Goal: Navigation & Orientation: Find specific page/section

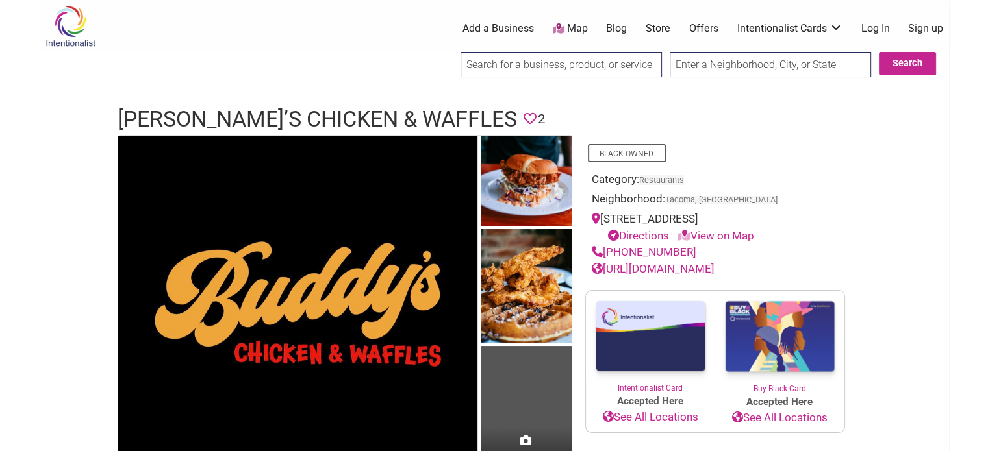
scroll to position [65, 0]
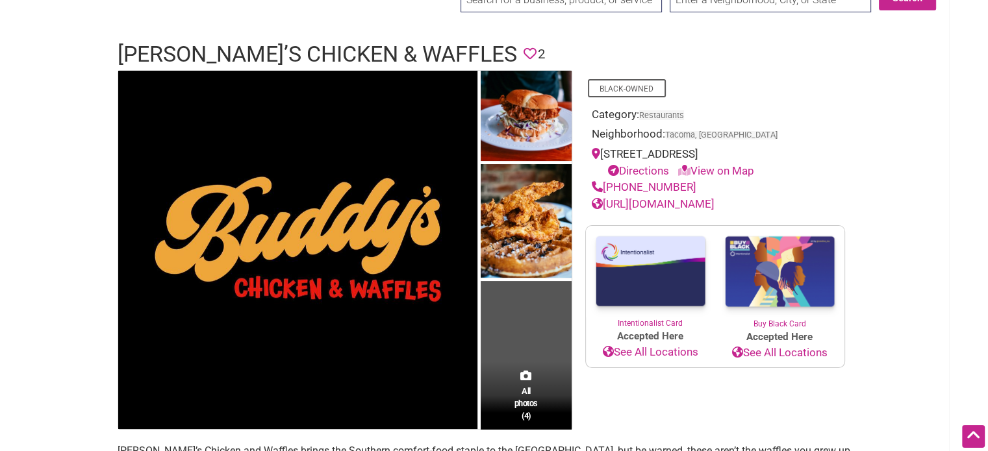
click at [794, 280] on img at bounding box center [779, 272] width 129 height 92
click at [704, 204] on link "https://www.buddyschickenandwaffles.com/" at bounding box center [653, 203] width 123 height 13
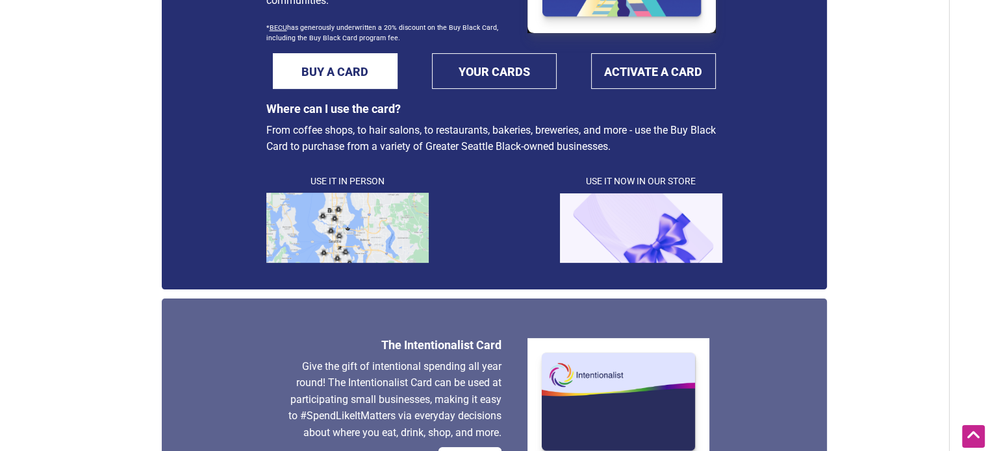
scroll to position [325, 0]
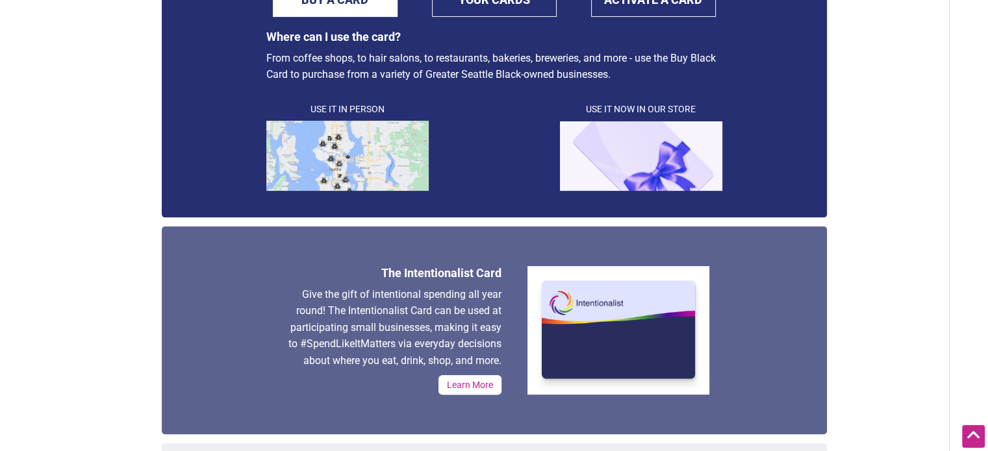
click at [372, 148] on img at bounding box center [347, 156] width 162 height 70
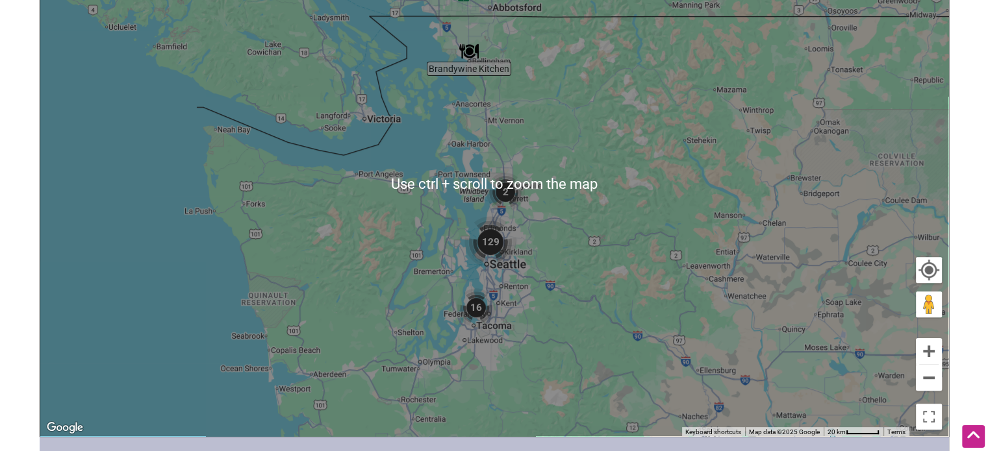
click at [736, 272] on div "To navigate, press the arrow keys." at bounding box center [494, 183] width 908 height 505
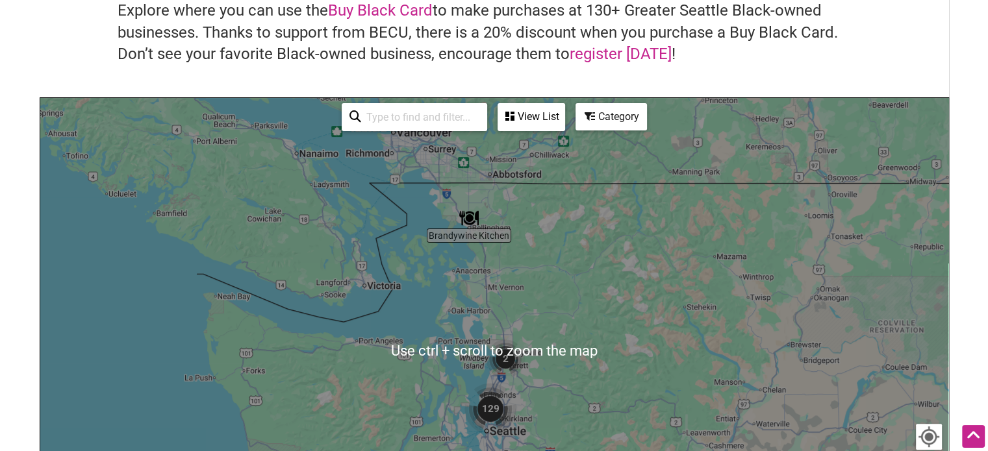
scroll to position [195, 0]
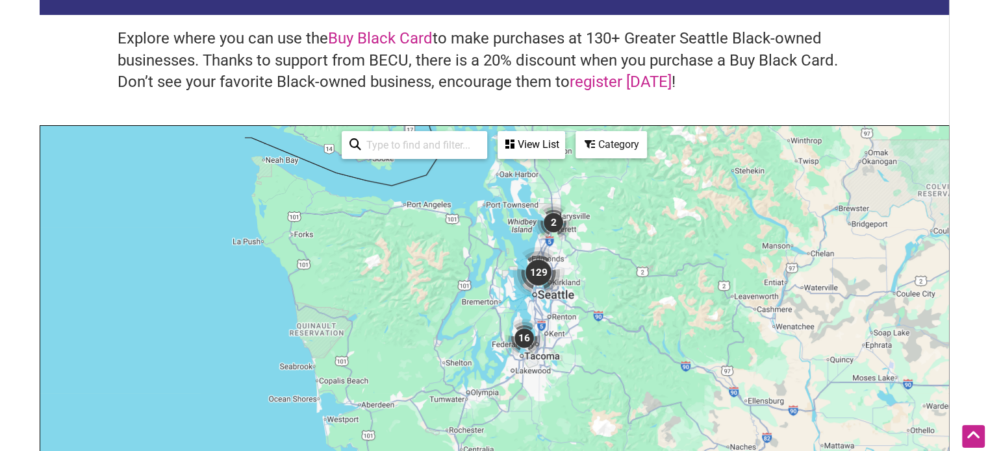
drag, startPoint x: 632, startPoint y: 301, endPoint x: 684, endPoint y: 133, distance: 176.7
click at [684, 136] on div "To navigate, press the arrow keys." at bounding box center [494, 378] width 908 height 505
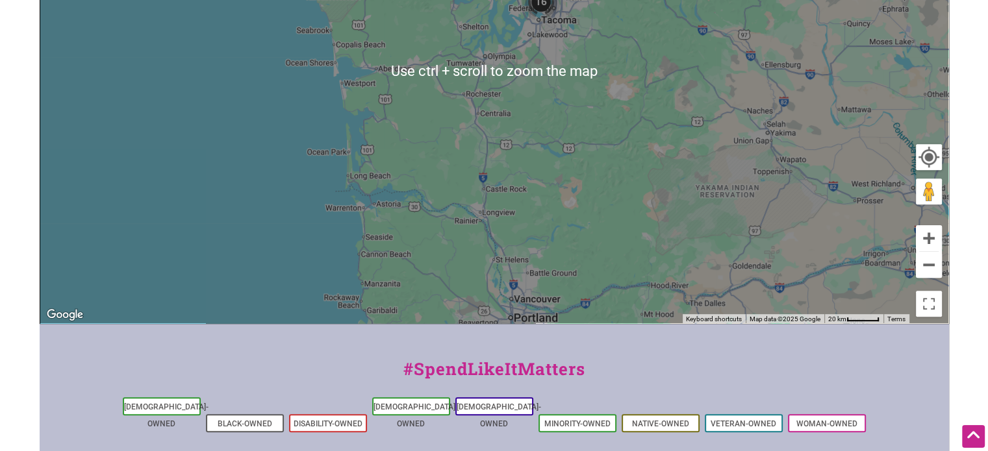
scroll to position [504, 0]
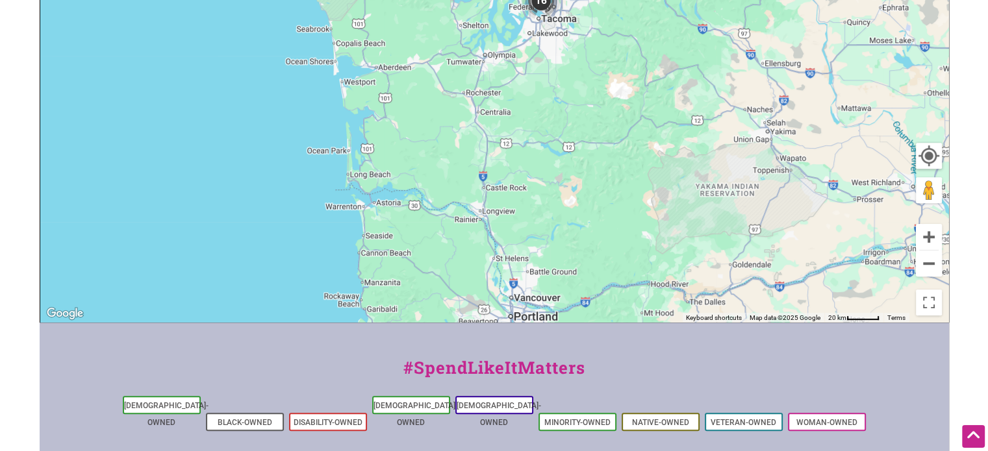
click at [737, 212] on div "To navigate, press the arrow keys." at bounding box center [494, 69] width 908 height 505
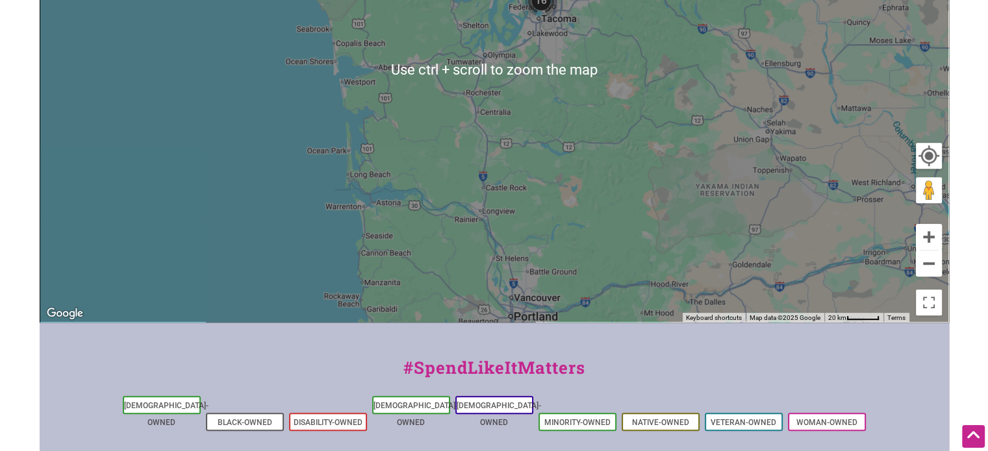
scroll to position [439, 0]
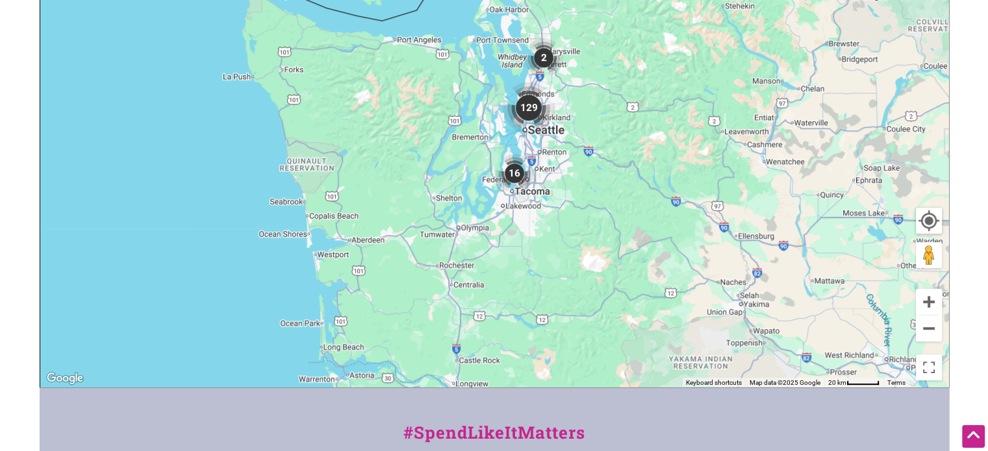
drag, startPoint x: 587, startPoint y: 106, endPoint x: 561, endPoint y: 216, distance: 112.8
click at [561, 216] on div "To navigate, press the arrow keys." at bounding box center [494, 134] width 908 height 505
click at [517, 168] on img "16" at bounding box center [514, 173] width 49 height 49
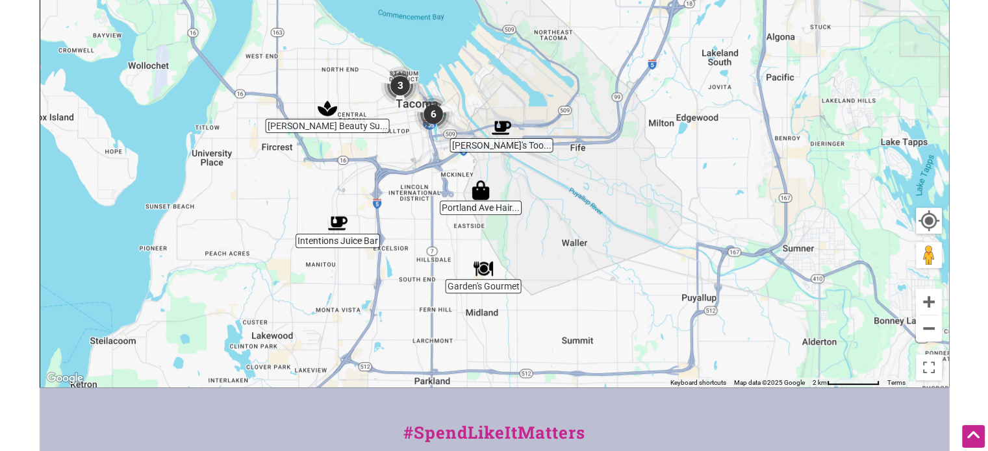
click at [506, 134] on img "Lizzie Lou's Too Cafe" at bounding box center [501, 128] width 30 height 30
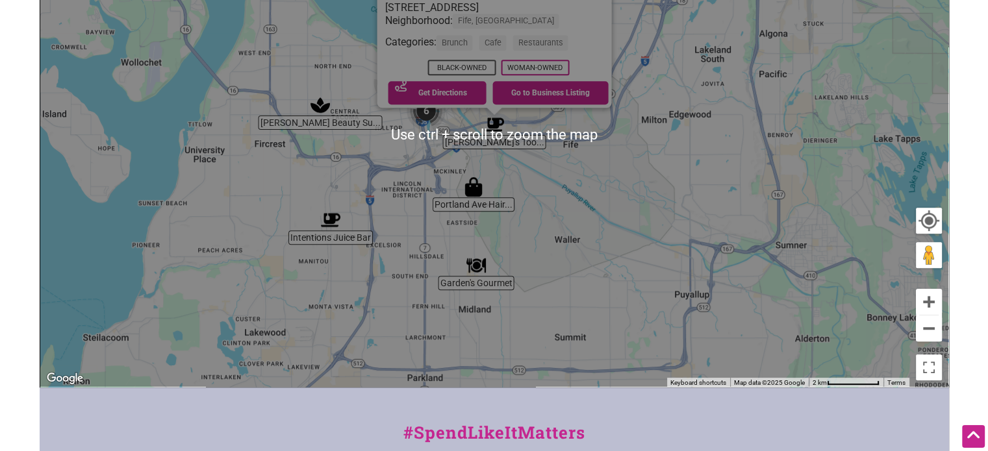
scroll to position [374, 0]
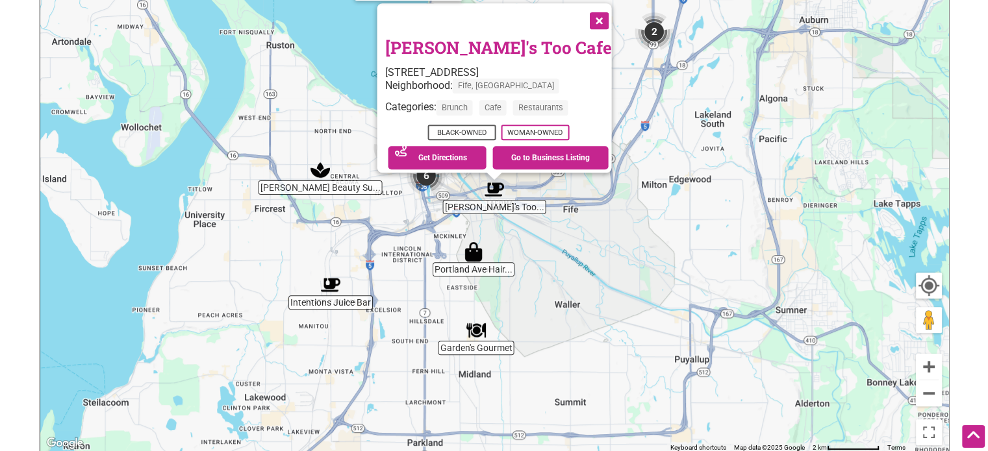
drag, startPoint x: 594, startPoint y: 19, endPoint x: 684, endPoint y: 234, distance: 233.2
click at [592, 19] on button "Close" at bounding box center [597, 20] width 32 height 32
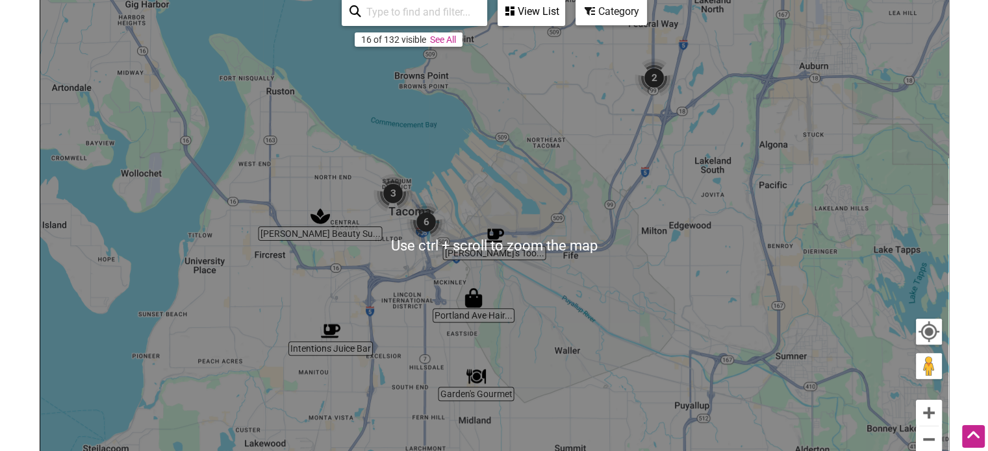
scroll to position [309, 0]
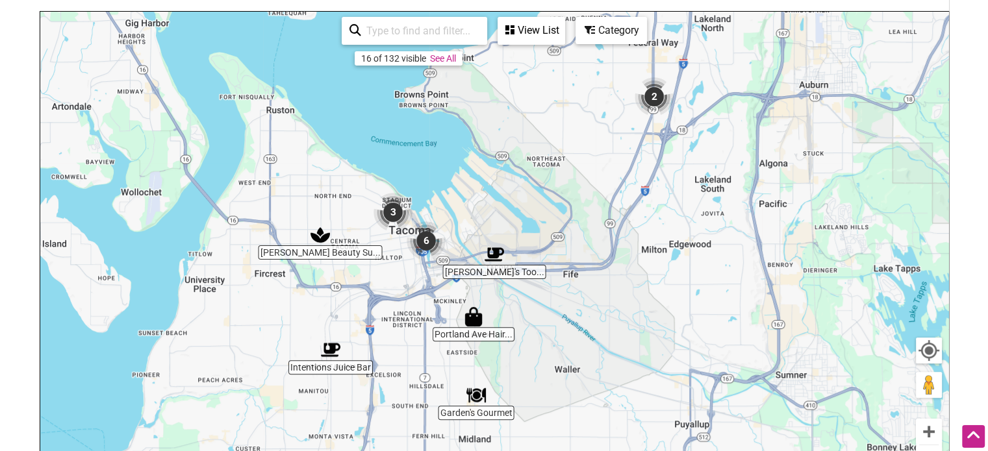
click at [425, 240] on img "6" at bounding box center [425, 240] width 49 height 49
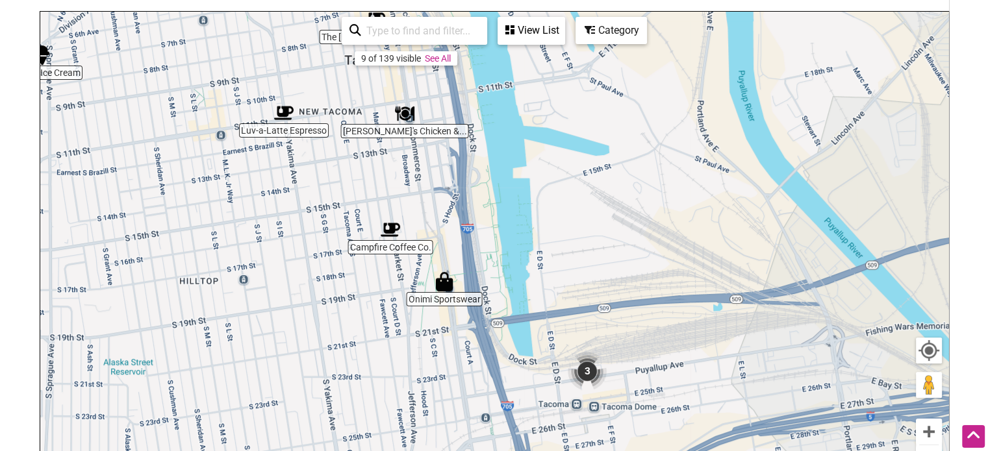
click at [411, 115] on img "Buddy's Chicken & Waffles" at bounding box center [405, 114] width 30 height 30
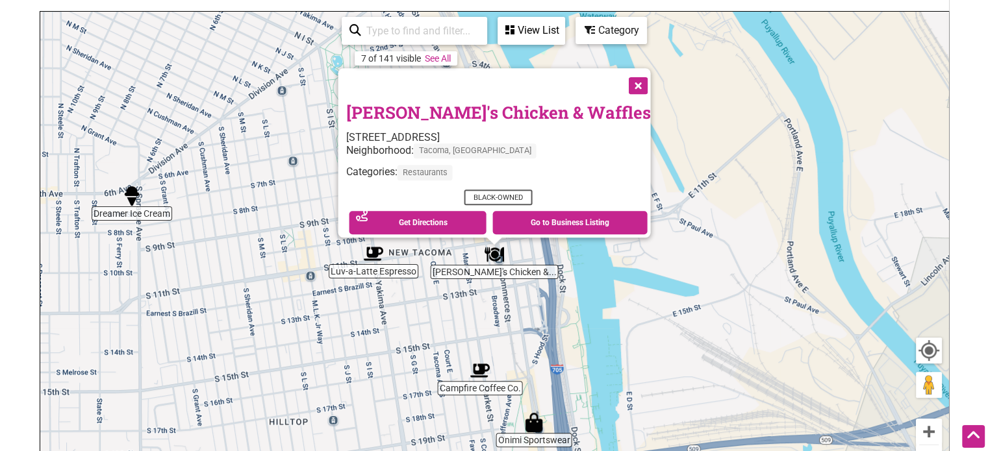
click at [423, 102] on link "Buddy's Chicken & Waffles" at bounding box center [498, 113] width 305 height 22
click at [368, 255] on img "Luv-a-Latte Espresso" at bounding box center [374, 254] width 30 height 30
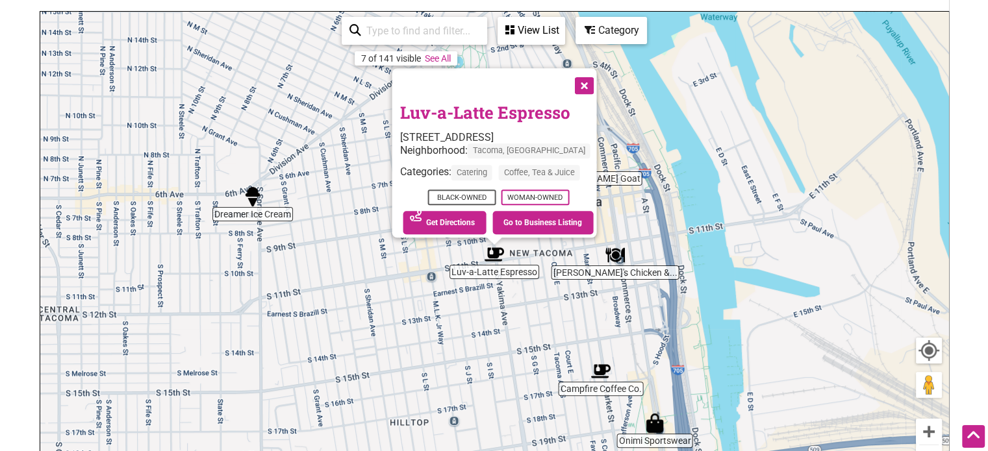
click at [255, 215] on div "To navigate, press the arrow keys. Luv-a-Latte Espresso 1102 S Yakima Ave, Taco…" at bounding box center [494, 264] width 908 height 505
click at [255, 218] on div "To navigate, press the arrow keys. Luv-a-Latte Espresso 1102 S Yakima Ave, Taco…" at bounding box center [494, 264] width 908 height 505
click at [257, 202] on img "Dreamer Ice Cream" at bounding box center [253, 197] width 30 height 30
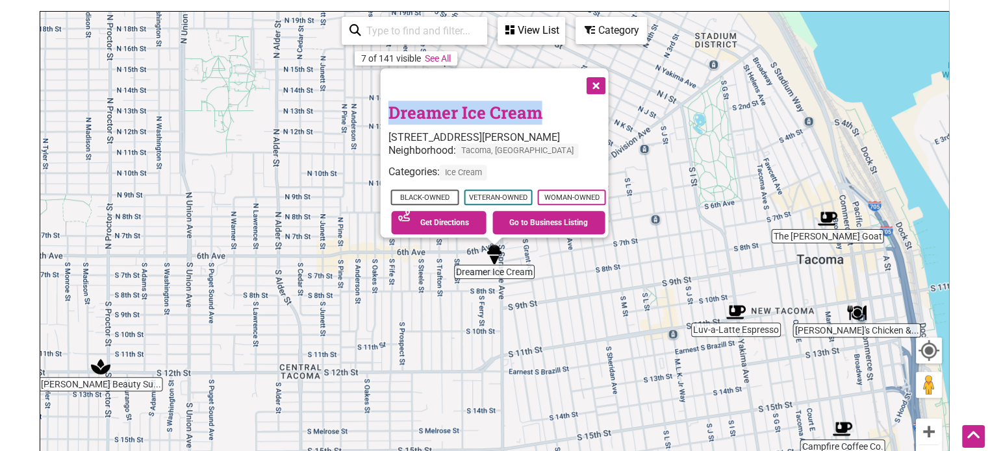
drag, startPoint x: 536, startPoint y: 103, endPoint x: 370, endPoint y: 107, distance: 166.3
click at [370, 107] on div "To navigate, press the arrow keys. Dreamer Ice Cream 622 S Sprague Ave, Tacoma,…" at bounding box center [494, 264] width 908 height 505
copy div "Dreamer Ice Cream"
click at [600, 76] on button "Close" at bounding box center [594, 85] width 32 height 32
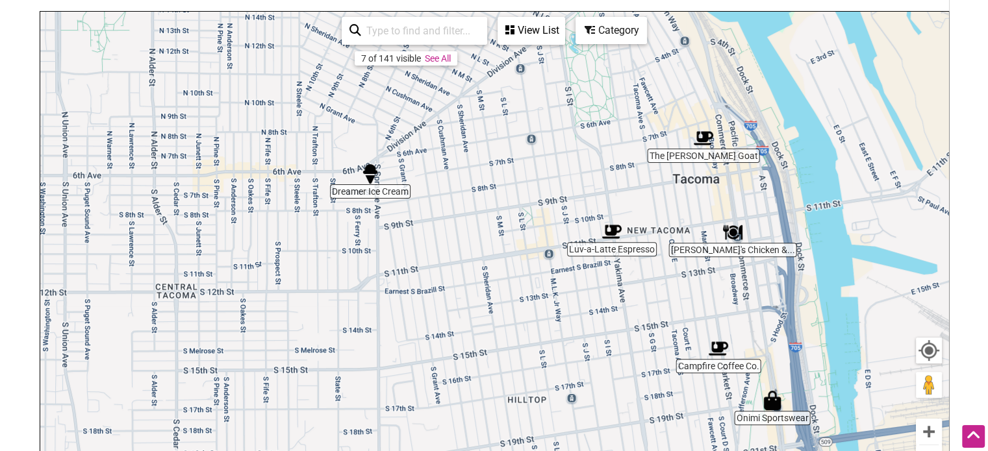
drag, startPoint x: 597, startPoint y: 234, endPoint x: 462, endPoint y: 147, distance: 160.2
click at [462, 147] on div "To navigate, press the arrow keys." at bounding box center [494, 264] width 908 height 505
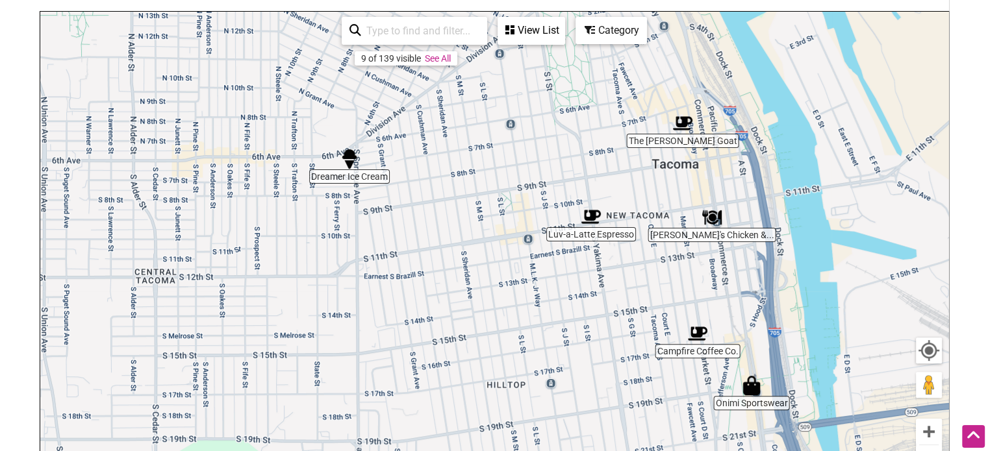
click at [584, 219] on img "Luv-a-Latte Espresso" at bounding box center [591, 217] width 30 height 30
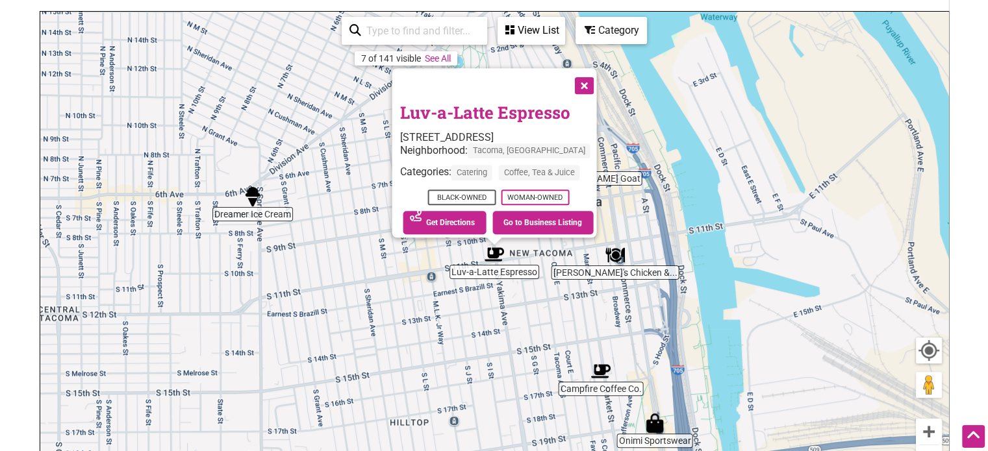
click at [408, 102] on link "Luv-a-Latte Espresso" at bounding box center [484, 113] width 170 height 22
click at [588, 78] on button "Close" at bounding box center [582, 85] width 32 height 32
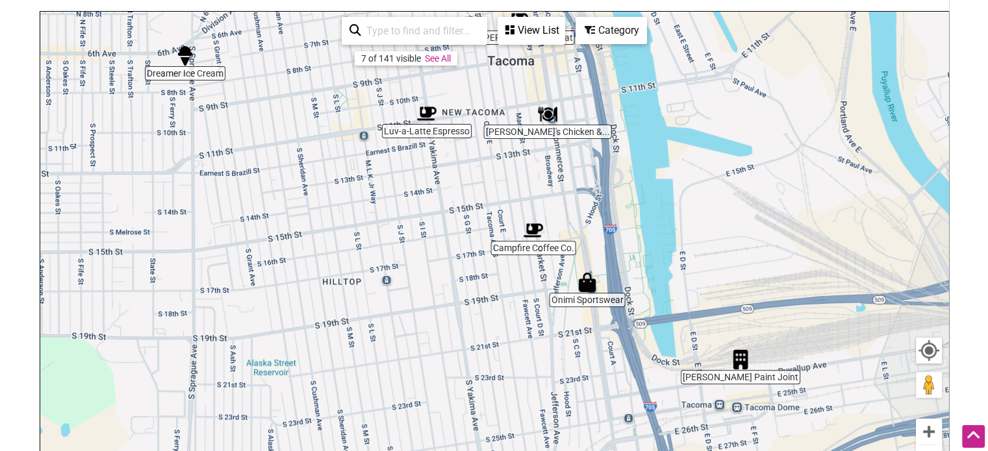
drag, startPoint x: 678, startPoint y: 270, endPoint x: 614, endPoint y: 133, distance: 151.1
click at [614, 133] on div "To navigate, press the arrow keys." at bounding box center [494, 264] width 908 height 505
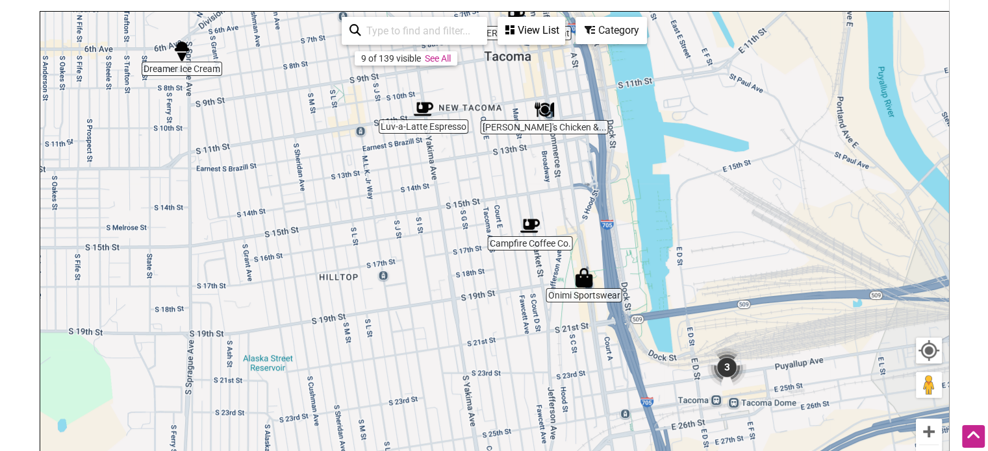
click at [587, 278] on img "Onimi Sportswear" at bounding box center [584, 278] width 30 height 30
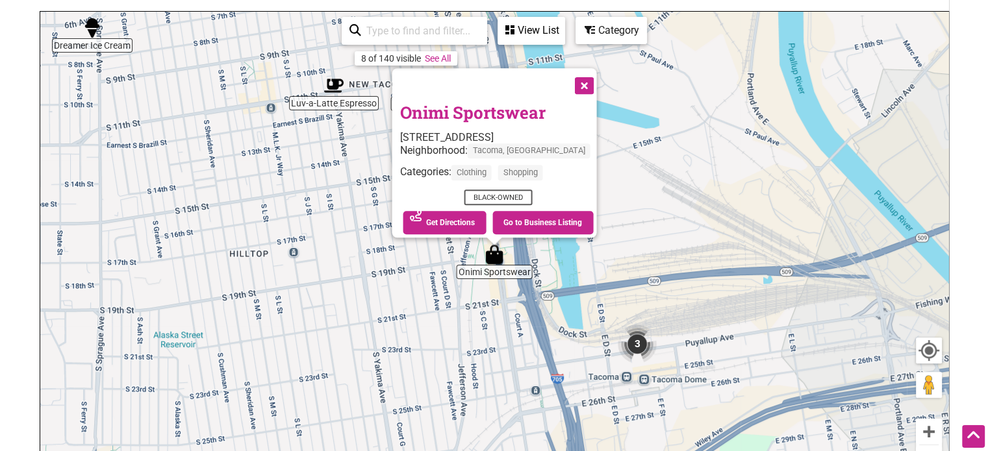
click at [469, 102] on link "Onimi Sportswear" at bounding box center [471, 113] width 145 height 22
click at [579, 77] on button "Close" at bounding box center [582, 85] width 32 height 32
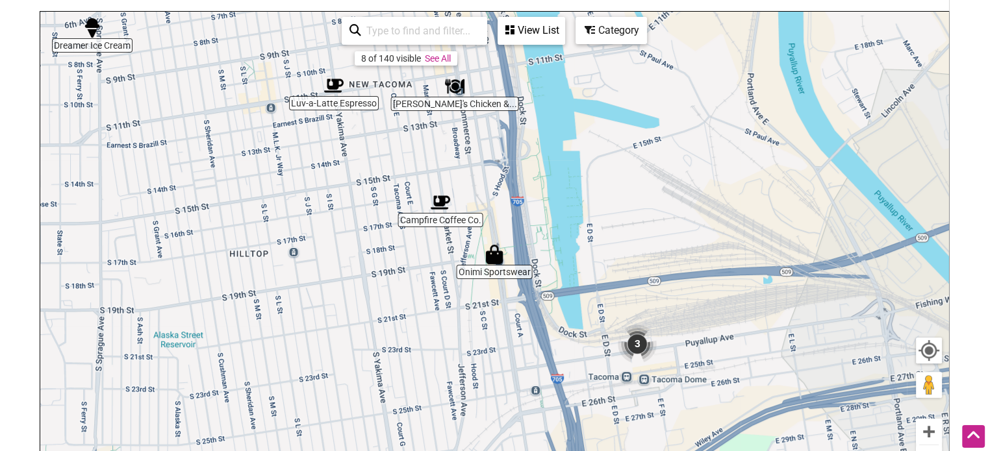
click at [635, 339] on img "3" at bounding box center [636, 344] width 49 height 49
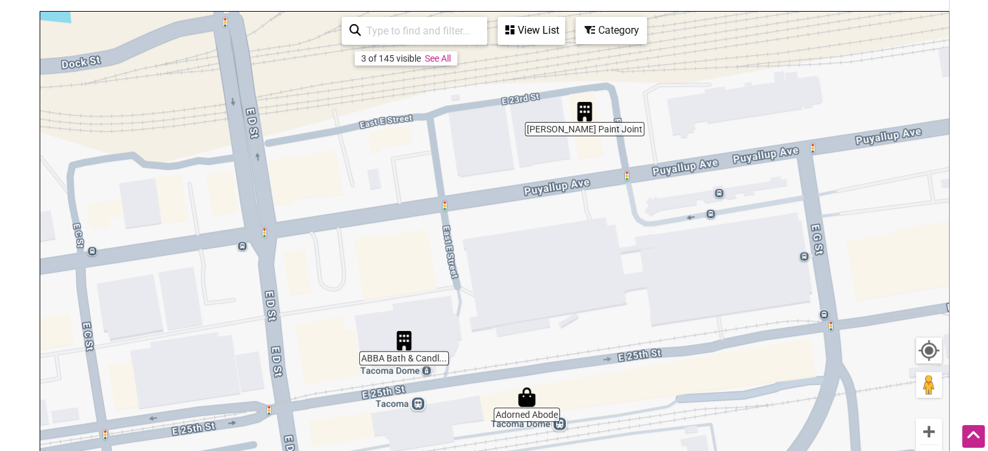
click at [402, 356] on div "To navigate, press the arrow keys." at bounding box center [494, 264] width 908 height 505
click at [401, 362] on div "To navigate, press the arrow keys." at bounding box center [494, 264] width 908 height 505
click at [410, 357] on div "To navigate, press the arrow keys." at bounding box center [494, 264] width 908 height 505
click at [405, 338] on img "ABBA Bath & Candle Care" at bounding box center [404, 341] width 30 height 30
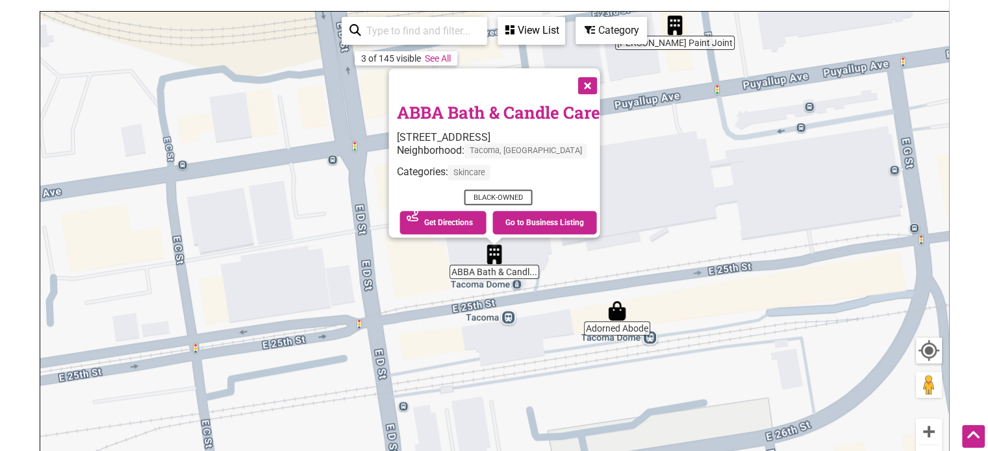
click at [455, 102] on link "ABBA Bath & Candle Care" at bounding box center [497, 113] width 203 height 22
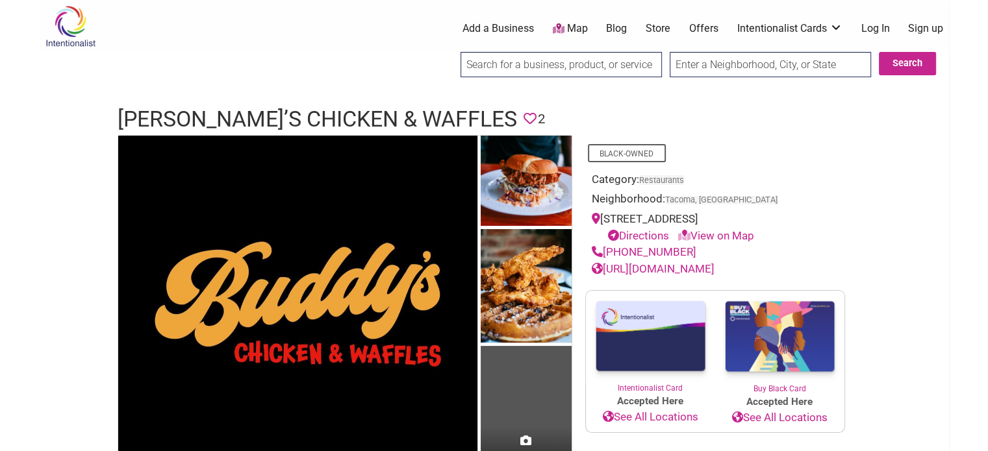
click at [708, 271] on link "[URL][DOMAIN_NAME]" at bounding box center [653, 268] width 123 height 13
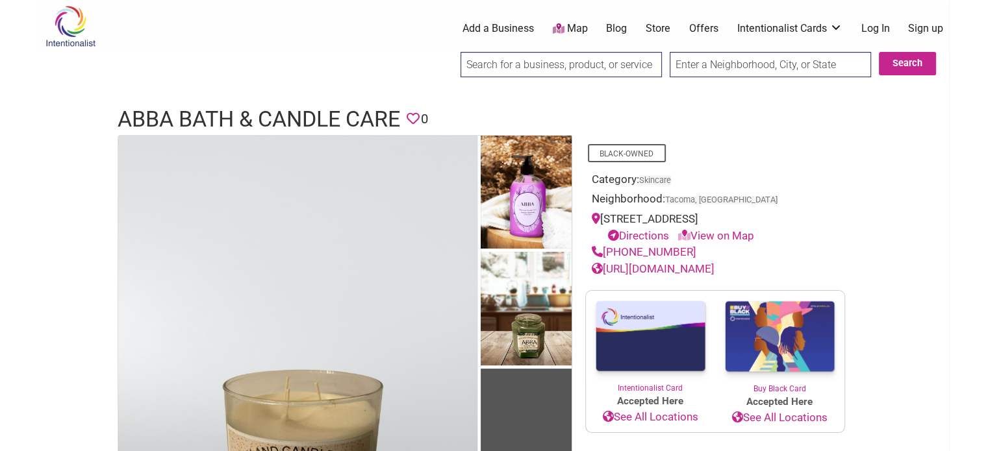
click at [652, 271] on link "[URL][DOMAIN_NAME]" at bounding box center [653, 268] width 123 height 13
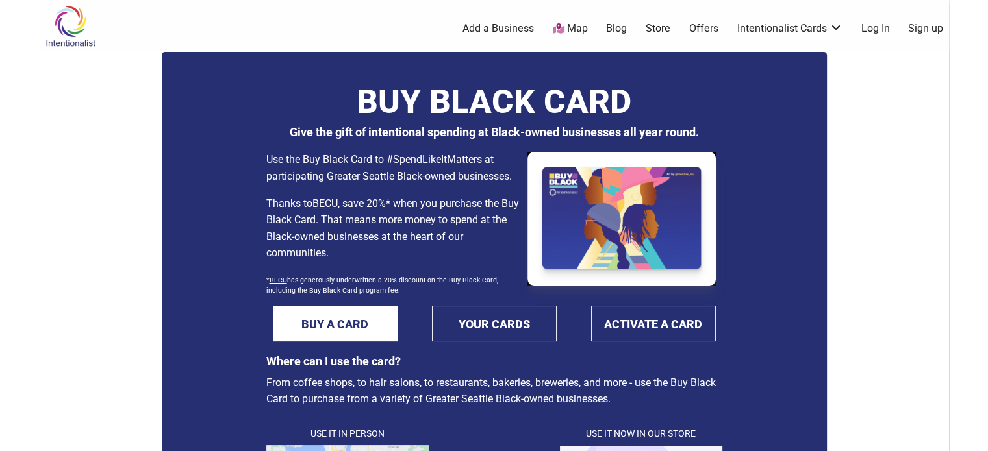
click at [575, 23] on link "Map" at bounding box center [569, 28] width 35 height 15
click at [576, 29] on link "Map" at bounding box center [569, 28] width 35 height 15
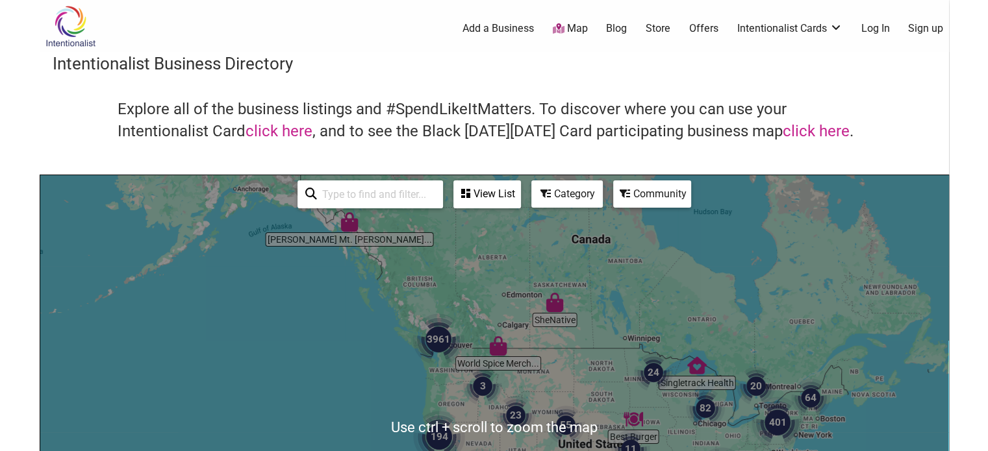
drag, startPoint x: 365, startPoint y: 192, endPoint x: 403, endPoint y: 194, distance: 37.7
click at [365, 192] on input "search" at bounding box center [376, 194] width 118 height 25
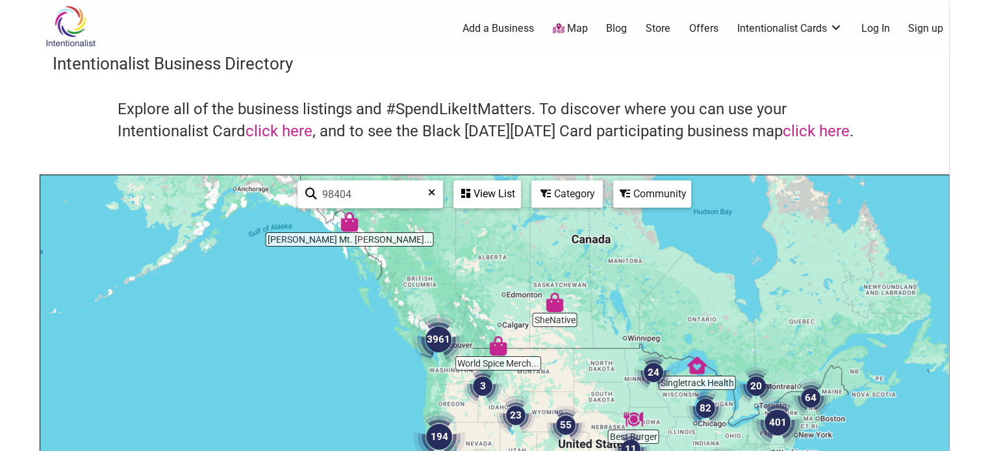
type input "98404"
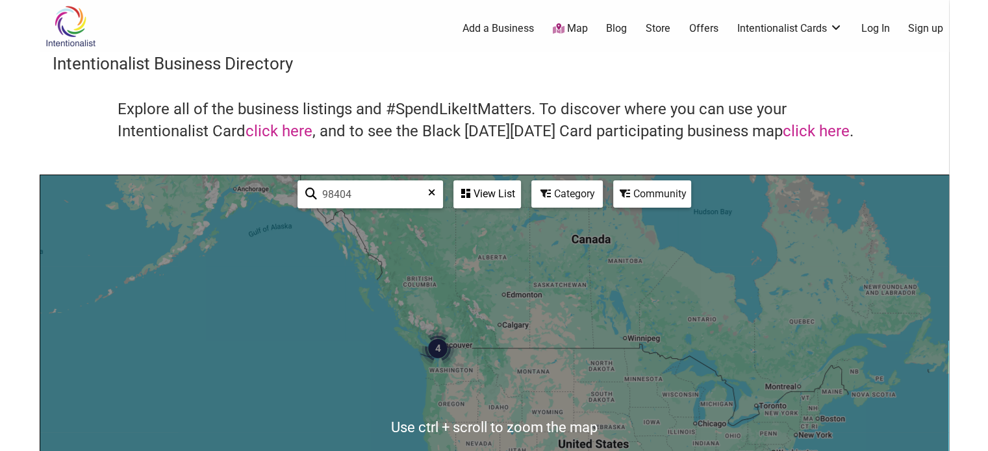
click at [616, 340] on div "To navigate, press the arrow keys." at bounding box center [494, 427] width 908 height 505
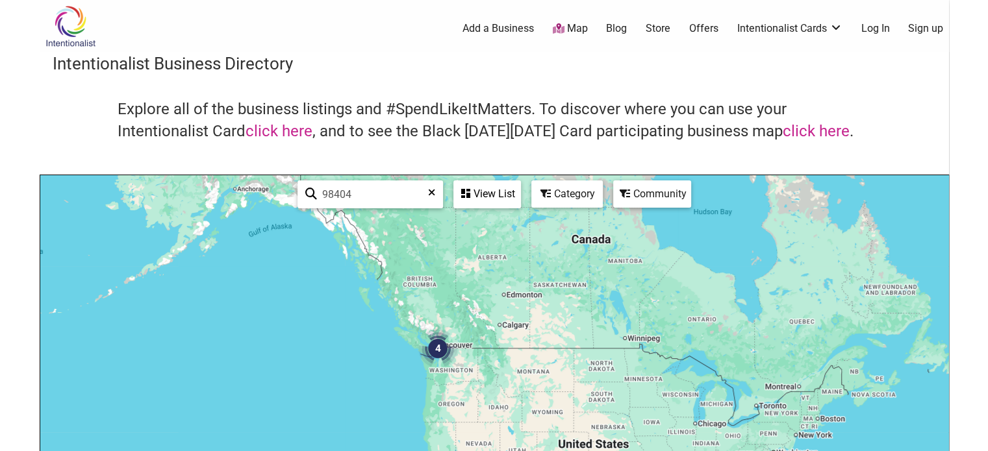
click at [690, 309] on div "To navigate, press the arrow keys." at bounding box center [494, 427] width 908 height 505
drag, startPoint x: 511, startPoint y: 353, endPoint x: 694, endPoint y: 210, distance: 232.2
click at [694, 210] on div "To navigate, press the arrow keys." at bounding box center [494, 427] width 908 height 505
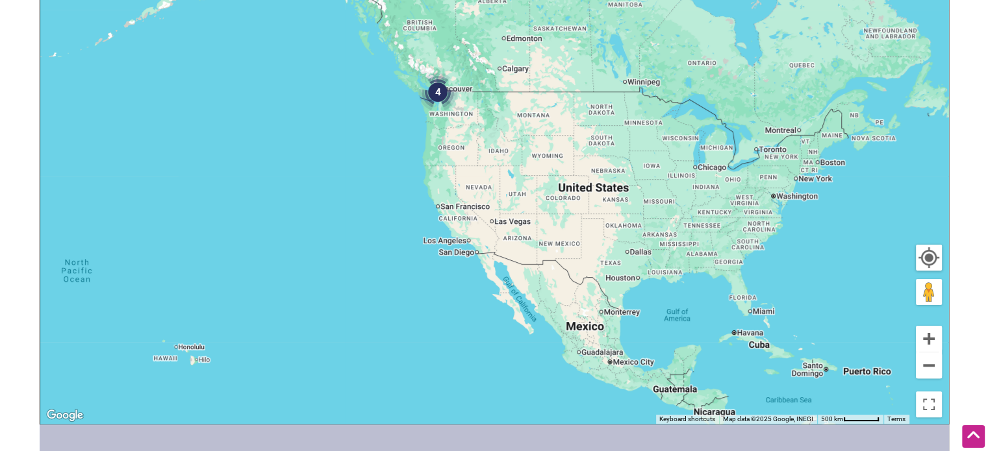
scroll to position [259, 0]
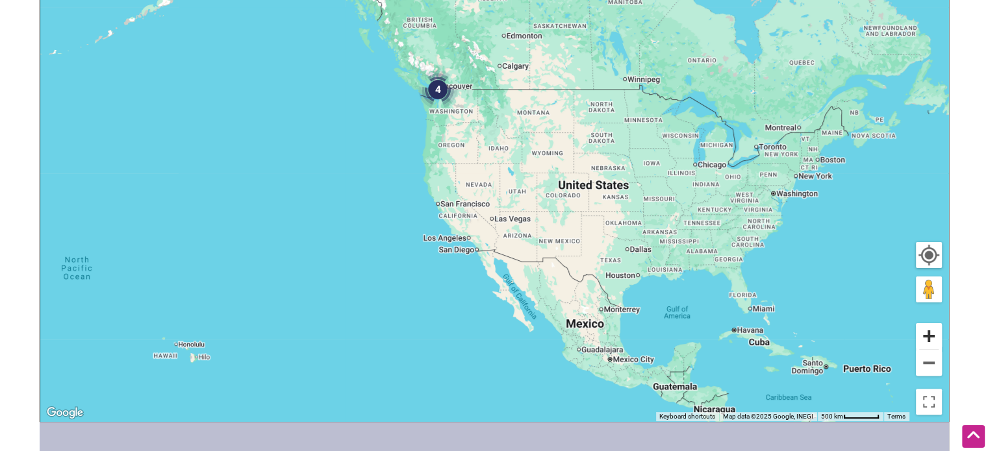
click at [931, 340] on button "Zoom in" at bounding box center [929, 336] width 26 height 26
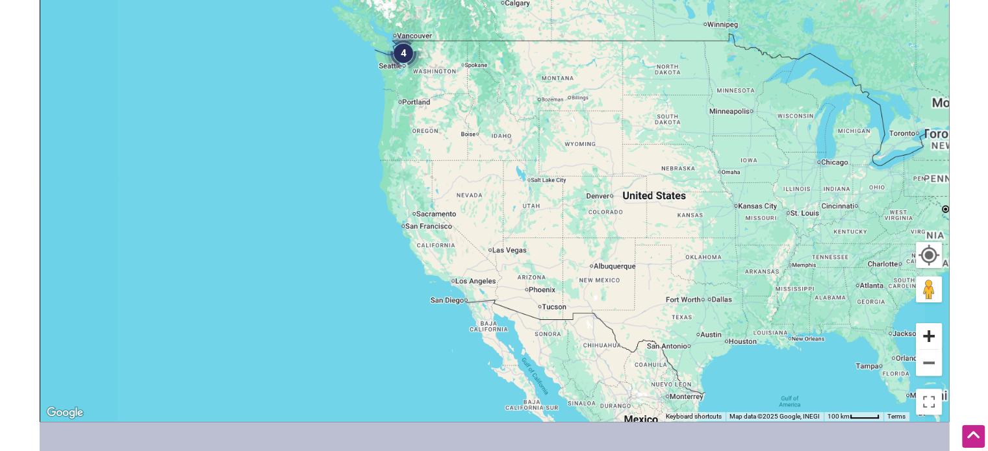
click at [931, 340] on button "Zoom in" at bounding box center [929, 336] width 26 height 26
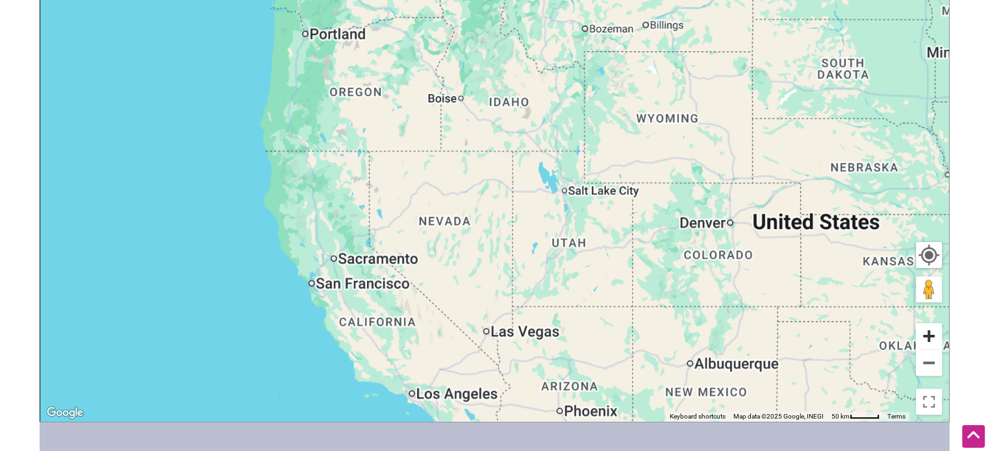
click at [931, 340] on button "Zoom in" at bounding box center [929, 336] width 26 height 26
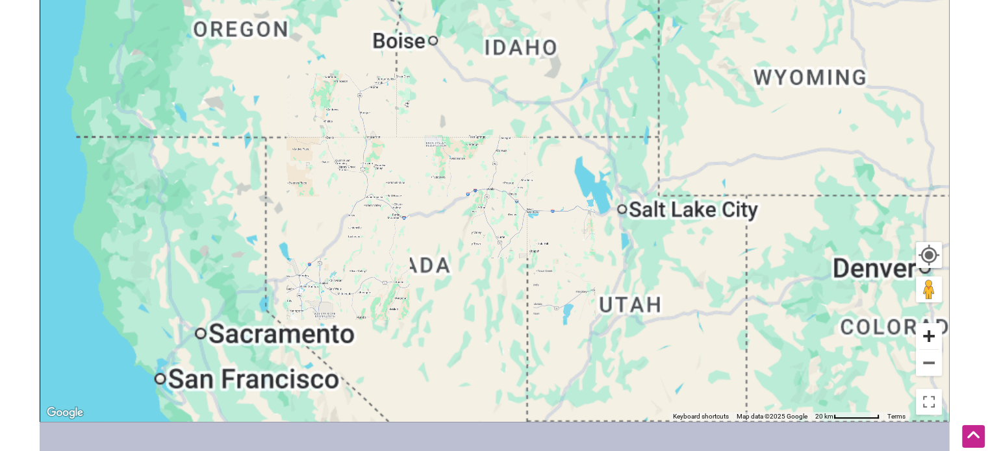
click at [931, 340] on button "Zoom in" at bounding box center [929, 336] width 26 height 26
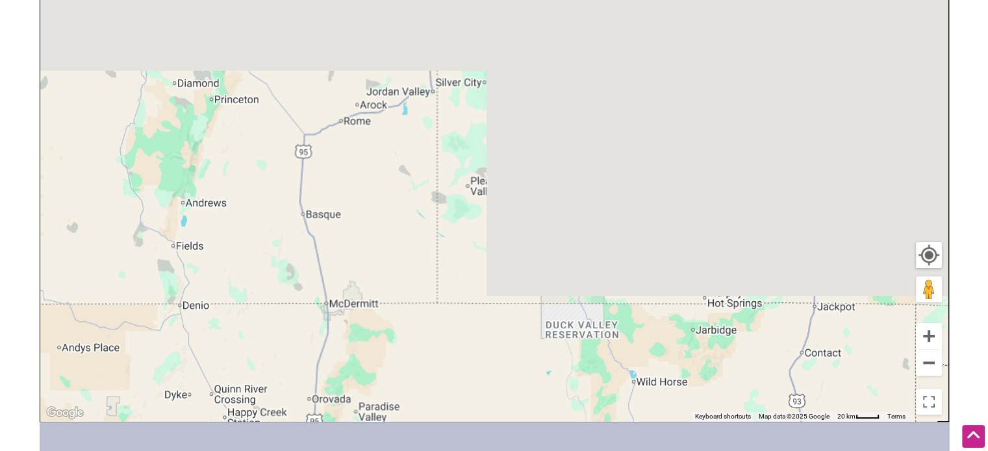
drag, startPoint x: 455, startPoint y: 91, endPoint x: 779, endPoint y: 359, distance: 420.3
click at [796, 376] on div "To navigate, press the arrow keys." at bounding box center [494, 168] width 908 height 505
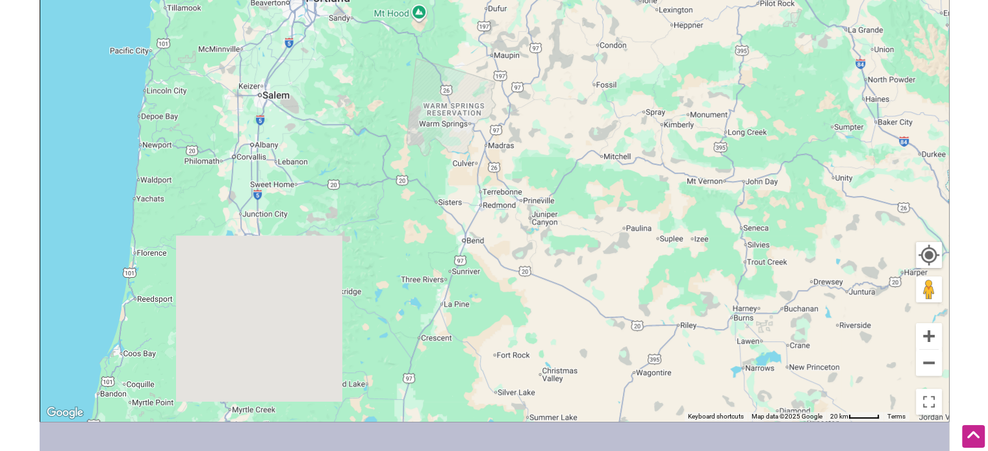
drag, startPoint x: 301, startPoint y: 82, endPoint x: 751, endPoint y: 309, distance: 503.4
click at [751, 309] on div "To navigate, press the arrow keys." at bounding box center [494, 168] width 908 height 505
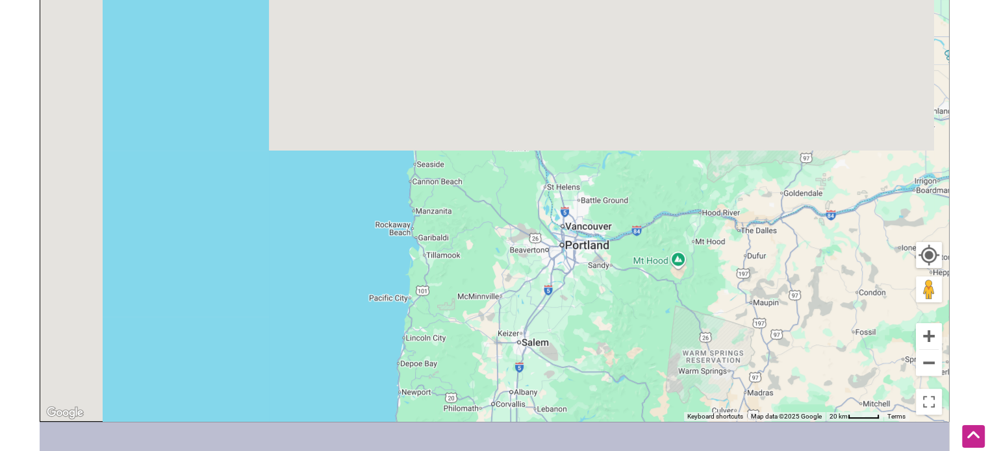
drag, startPoint x: 340, startPoint y: 51, endPoint x: 579, endPoint y: 275, distance: 327.7
click at [573, 294] on div "To navigate, press the arrow keys." at bounding box center [494, 168] width 908 height 505
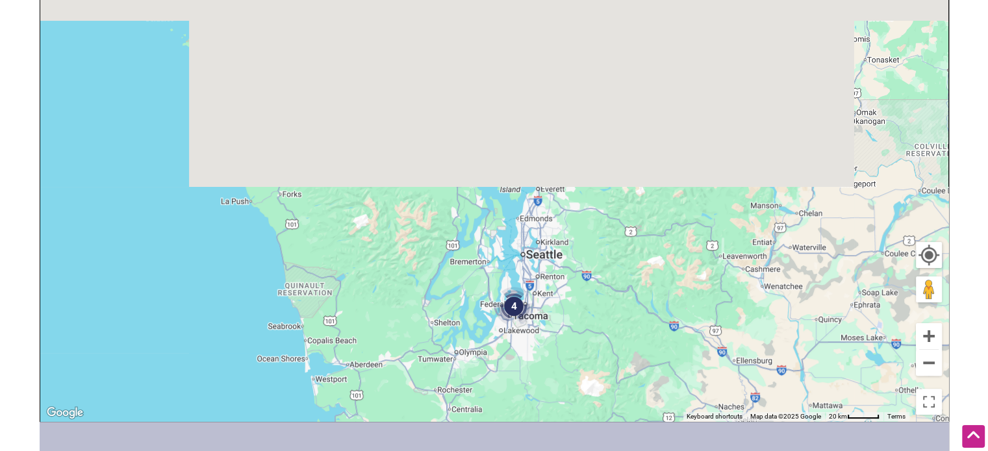
drag, startPoint x: 596, startPoint y: 112, endPoint x: 472, endPoint y: 440, distance: 350.5
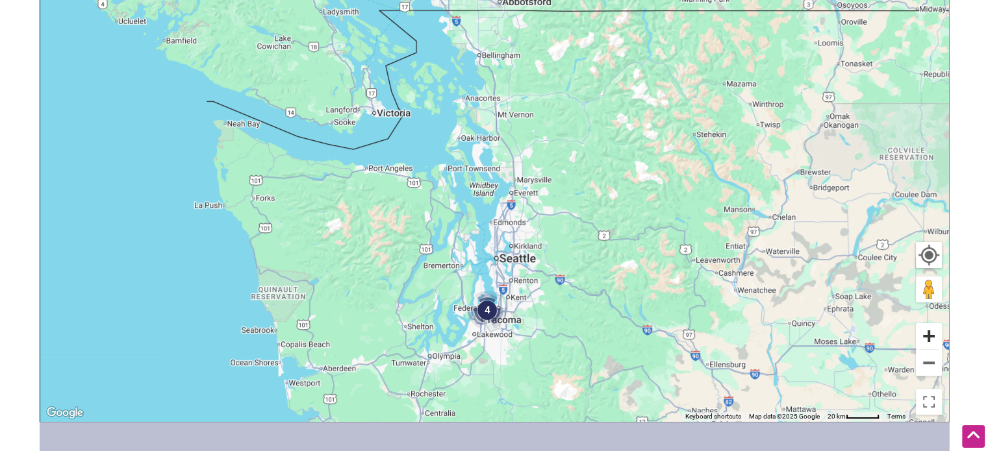
click at [928, 334] on button "Zoom in" at bounding box center [929, 336] width 26 height 26
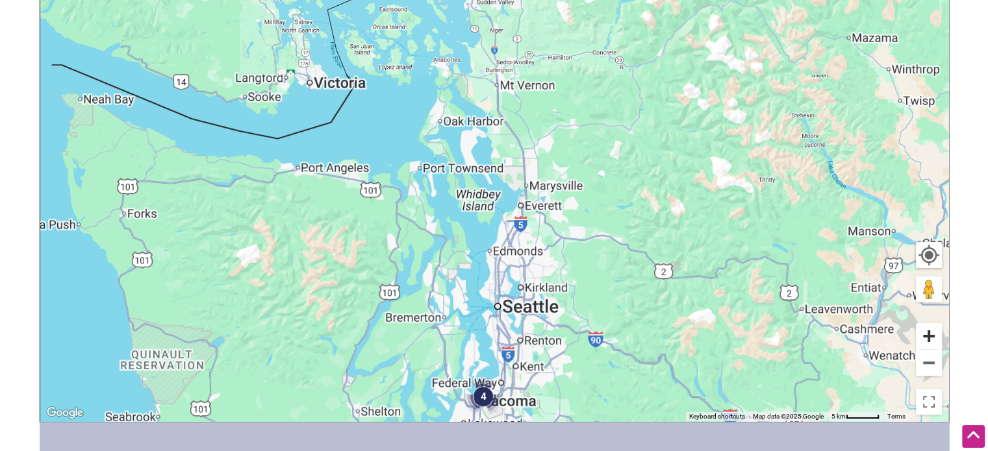
click at [928, 334] on button "Zoom in" at bounding box center [929, 336] width 26 height 26
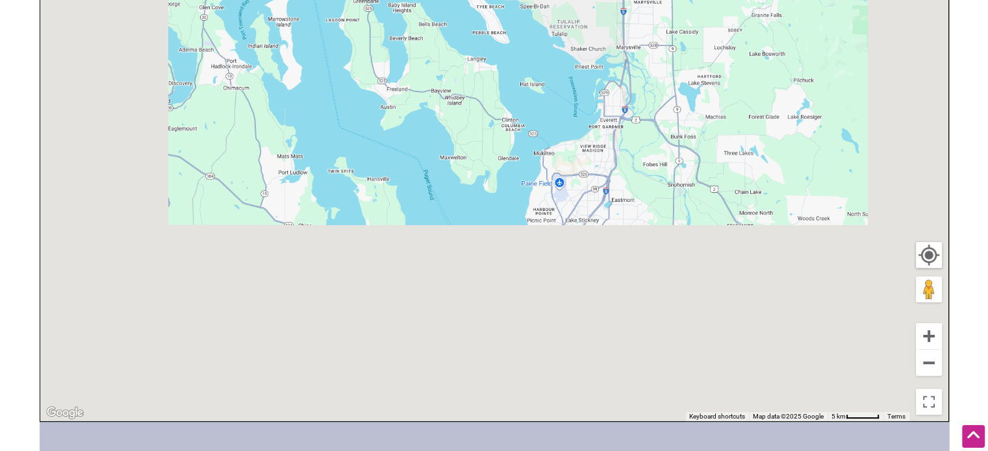
drag, startPoint x: 559, startPoint y: 331, endPoint x: 580, endPoint y: 106, distance: 225.8
click at [582, 109] on div "To navigate, press the arrow keys." at bounding box center [494, 168] width 908 height 505
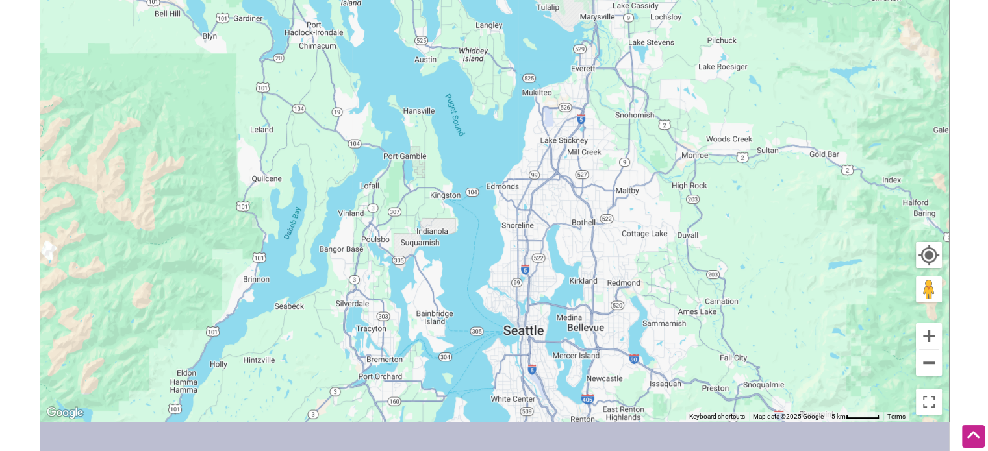
drag, startPoint x: 577, startPoint y: 290, endPoint x: 618, endPoint y: 64, distance: 228.9
click at [618, 64] on div "To navigate, press the arrow keys." at bounding box center [494, 168] width 908 height 505
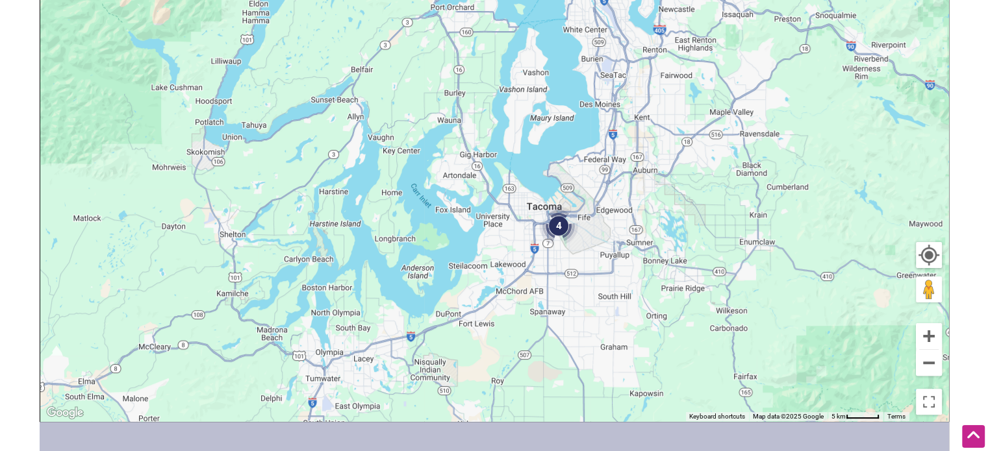
drag, startPoint x: 592, startPoint y: 347, endPoint x: 593, endPoint y: 287, distance: 59.8
click at [593, 287] on div "To navigate, press the arrow keys." at bounding box center [494, 168] width 908 height 505
click at [562, 229] on img "4" at bounding box center [559, 224] width 49 height 49
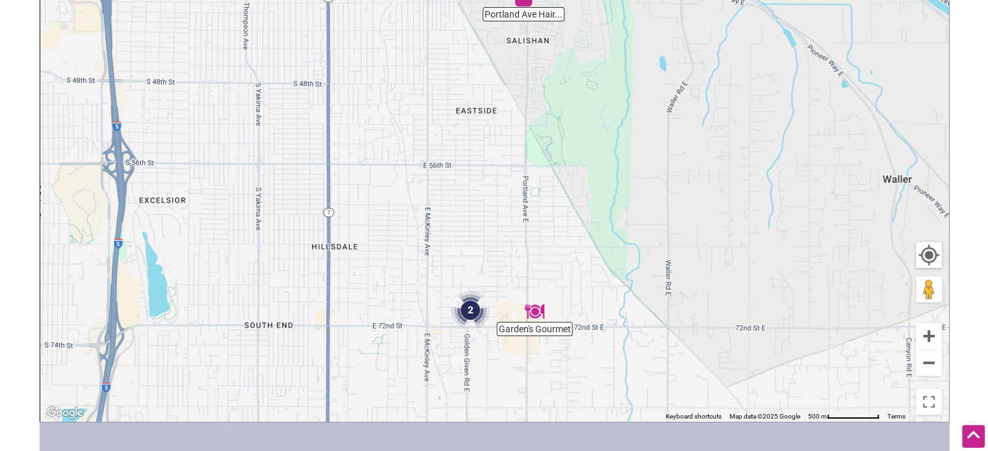
click at [467, 309] on img "2" at bounding box center [470, 310] width 49 height 49
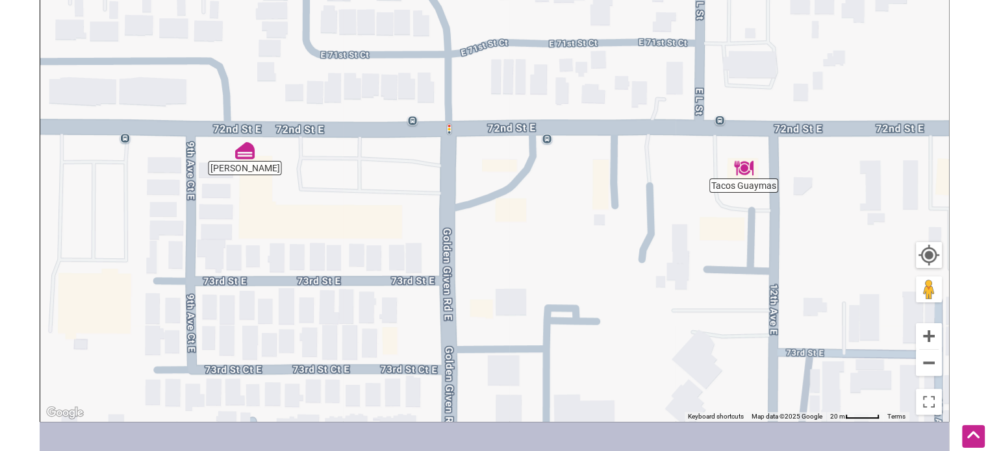
click at [746, 171] on img "Tacos Guaymas" at bounding box center [744, 168] width 30 height 30
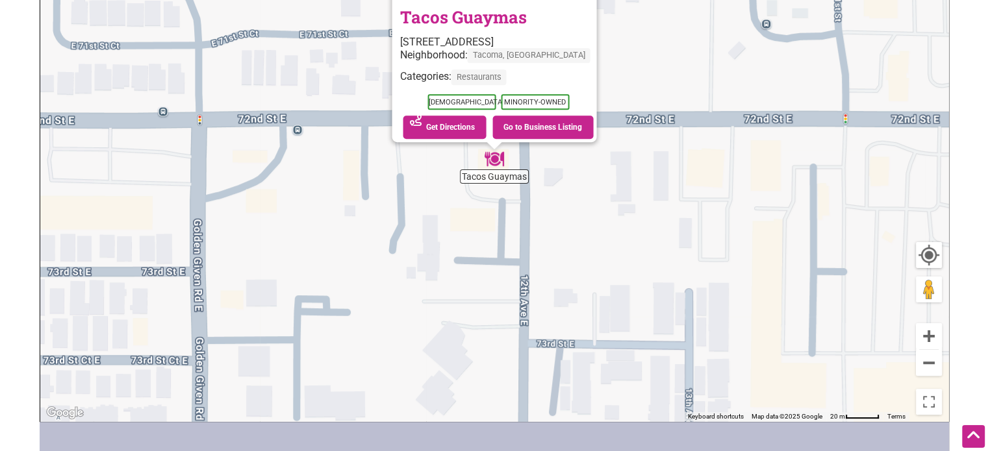
click at [663, 137] on div "To navigate, press the arrow keys. Tacos Guaymas [STREET_ADDRESS] Neighborhood:…" at bounding box center [494, 168] width 908 height 505
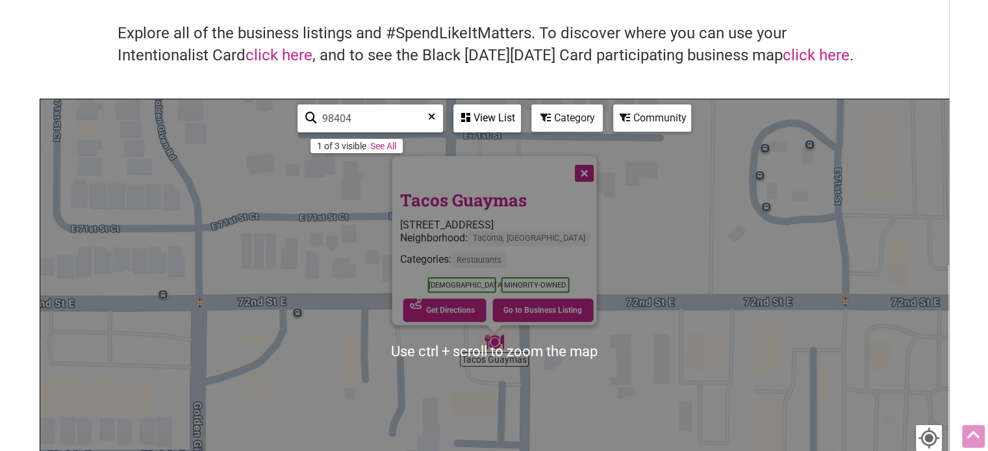
scroll to position [0, 0]
